Goal: Entertainment & Leisure: Consume media (video, audio)

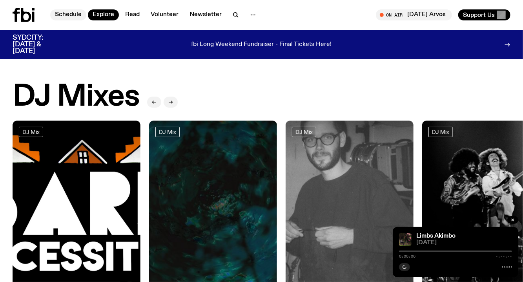
click at [77, 14] on link "Schedule" at bounding box center [68, 14] width 36 height 11
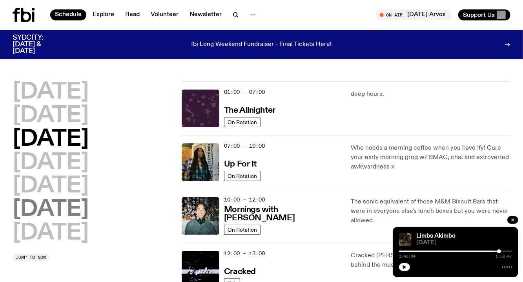
click at [40, 206] on h2 "[DATE]" at bounding box center [51, 210] width 76 height 22
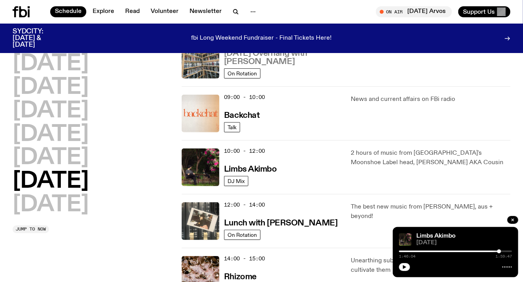
scroll to position [159, 0]
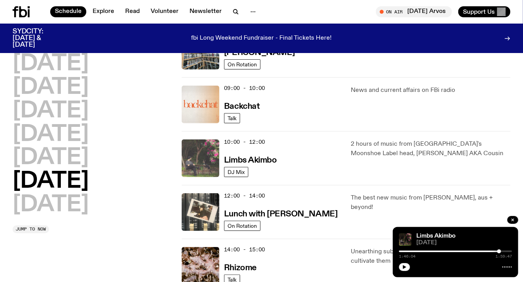
click at [205, 159] on img at bounding box center [201, 158] width 38 height 38
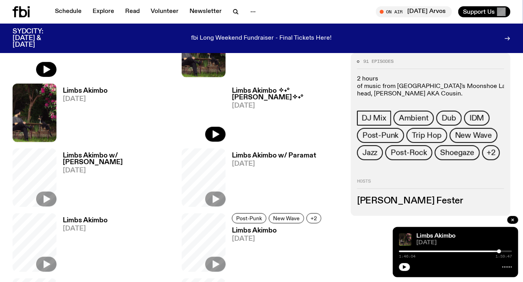
scroll to position [335, 0]
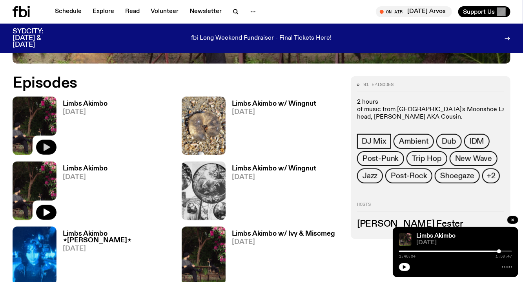
click at [48, 147] on icon "button" at bounding box center [47, 148] width 7 height 8
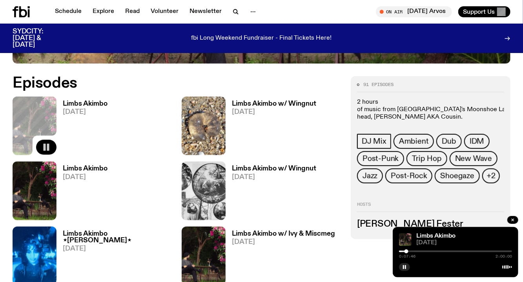
drag, startPoint x: 400, startPoint y: 251, endPoint x: 407, endPoint y: 251, distance: 7.1
click at [407, 251] on div at bounding box center [407, 251] width 4 height 4
drag, startPoint x: 407, startPoint y: 251, endPoint x: 433, endPoint y: 251, distance: 25.9
click at [433, 251] on div at bounding box center [433, 251] width 4 height 4
click at [49, 210] on icon "button" at bounding box center [46, 212] width 9 height 9
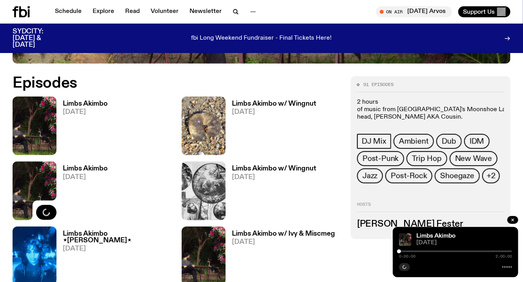
click at [420, 250] on div "0:00:00 2:00:00" at bounding box center [455, 253] width 113 height 9
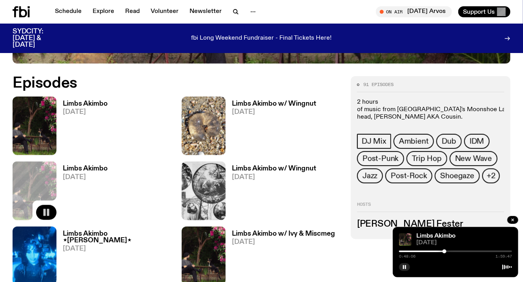
drag, startPoint x: 400, startPoint y: 249, endPoint x: 443, endPoint y: 251, distance: 43.2
click at [443, 251] on div at bounding box center [445, 251] width 4 height 4
